Goal: Task Accomplishment & Management: Manage account settings

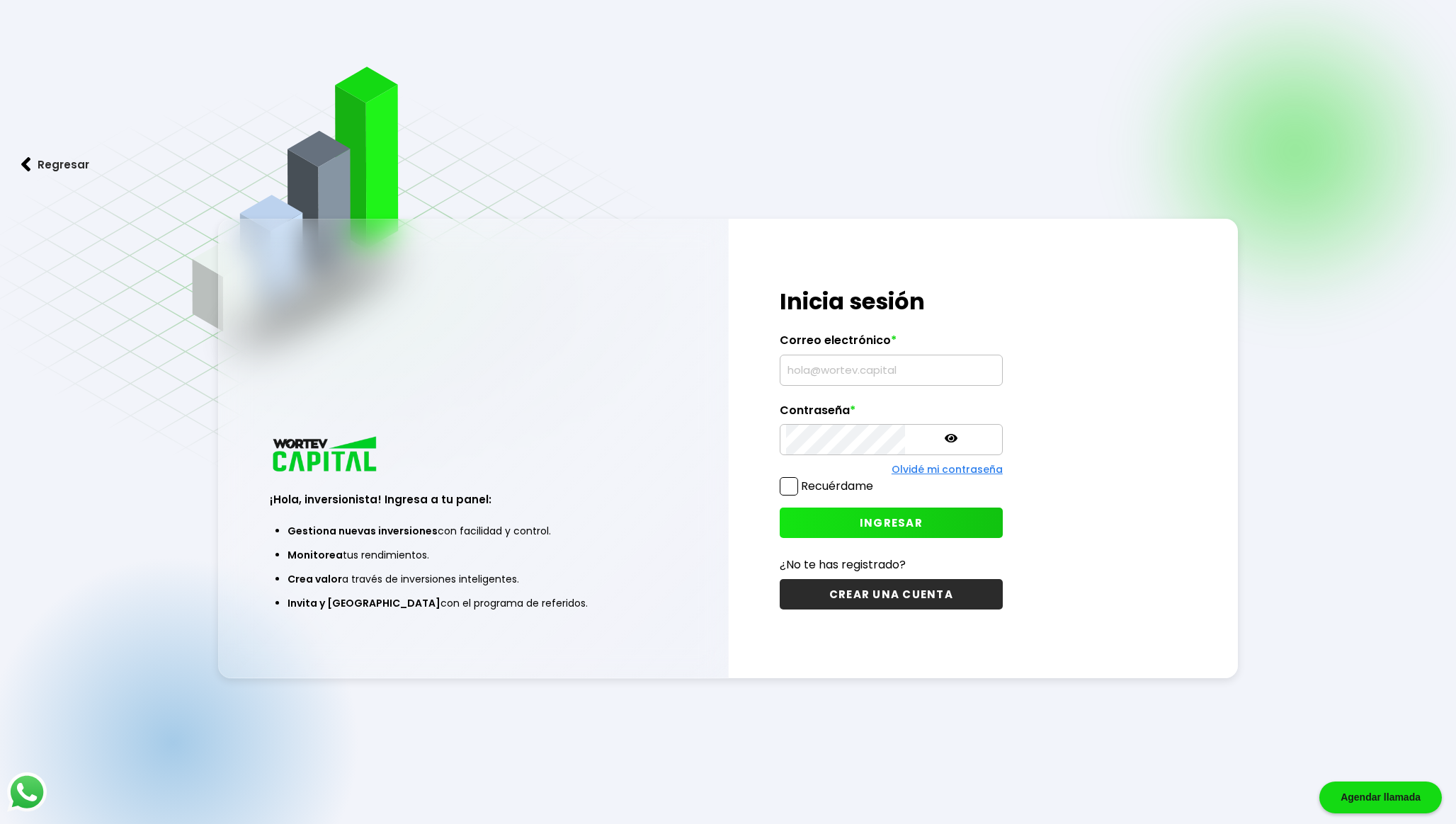
type input "[EMAIL_ADDRESS][DOMAIN_NAME]"
click at [792, 489] on span at bounding box center [789, 486] width 18 height 18
click at [876, 479] on input "Recuérdame" at bounding box center [876, 479] width 0 height 0
click at [860, 517] on span "INGRESAR" at bounding box center [891, 523] width 63 height 15
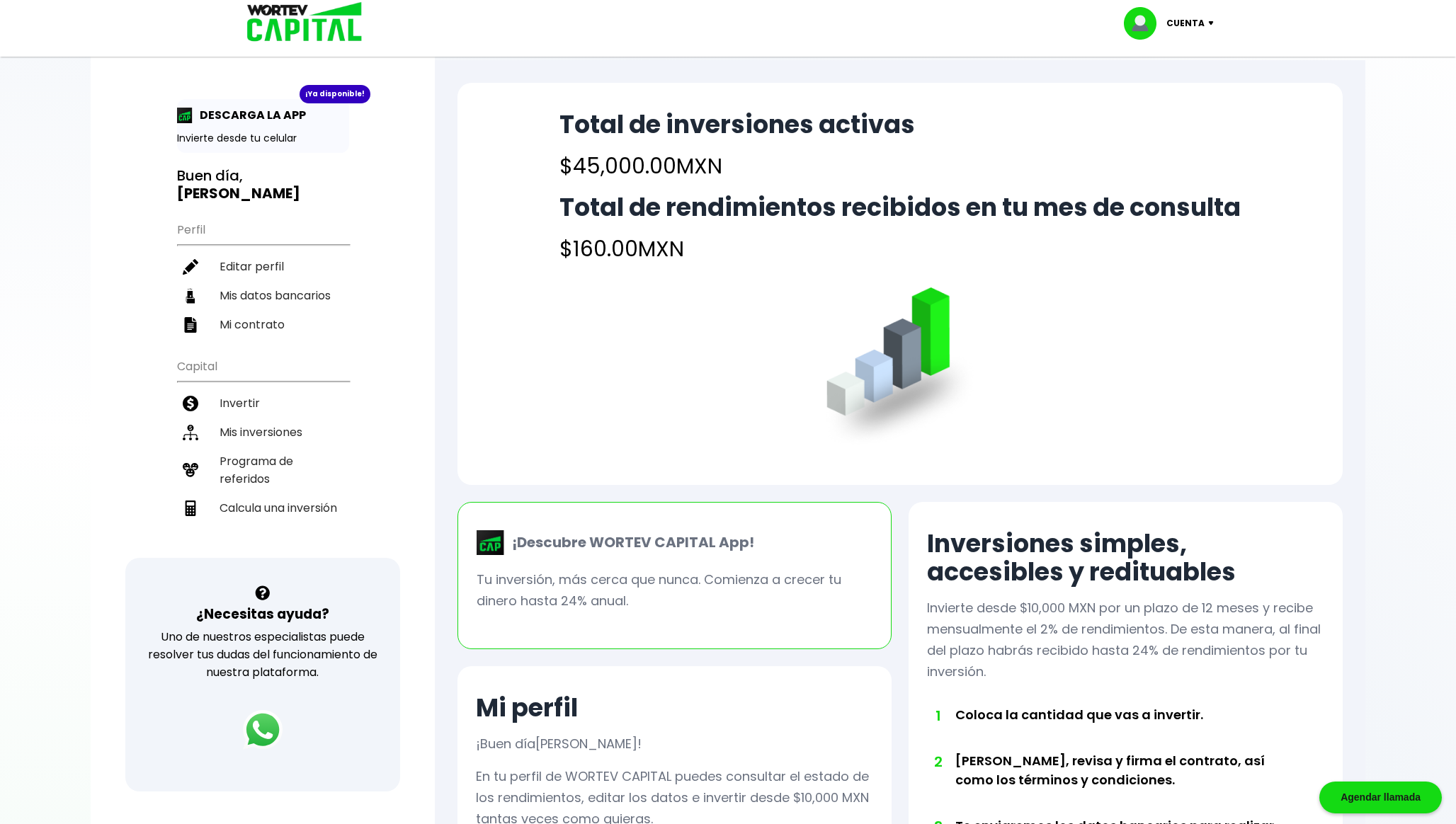
click at [588, 177] on h4 "$45,000.00 MXN" at bounding box center [737, 166] width 356 height 32
click at [291, 427] on li "Mis inversiones" at bounding box center [263, 432] width 172 height 29
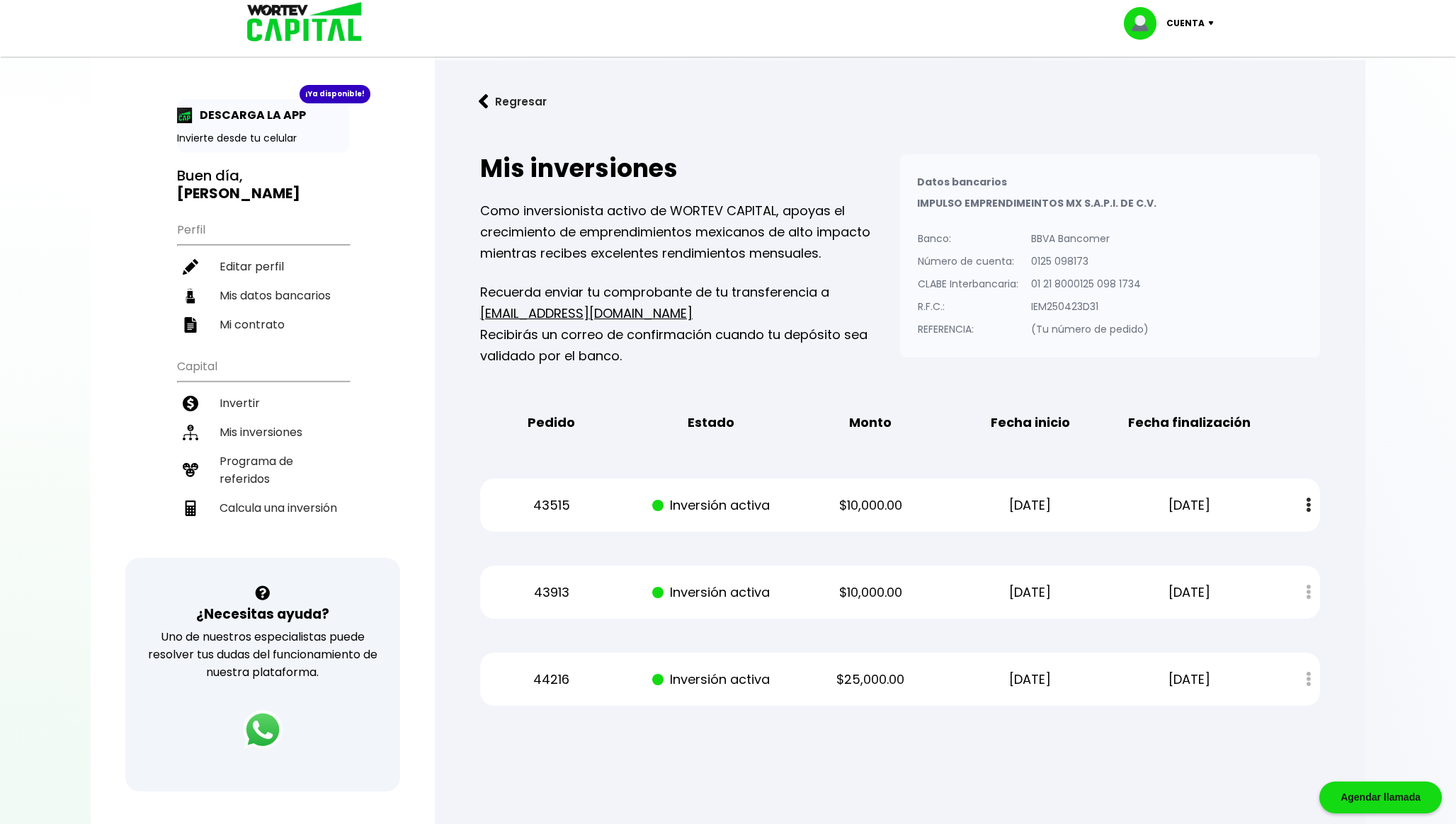
click at [270, 17] on img at bounding box center [301, 23] width 136 height 46
